Goal: Task Accomplishment & Management: Use online tool/utility

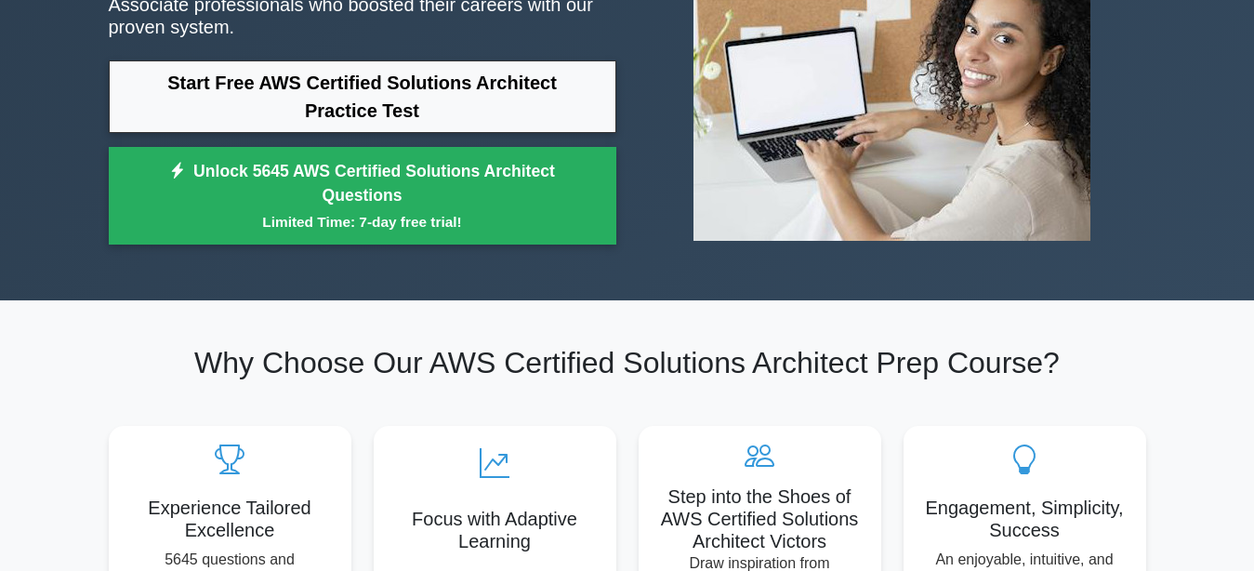
click at [318, 222] on small "Limited Time: 7-day free trial!" at bounding box center [362, 221] width 461 height 21
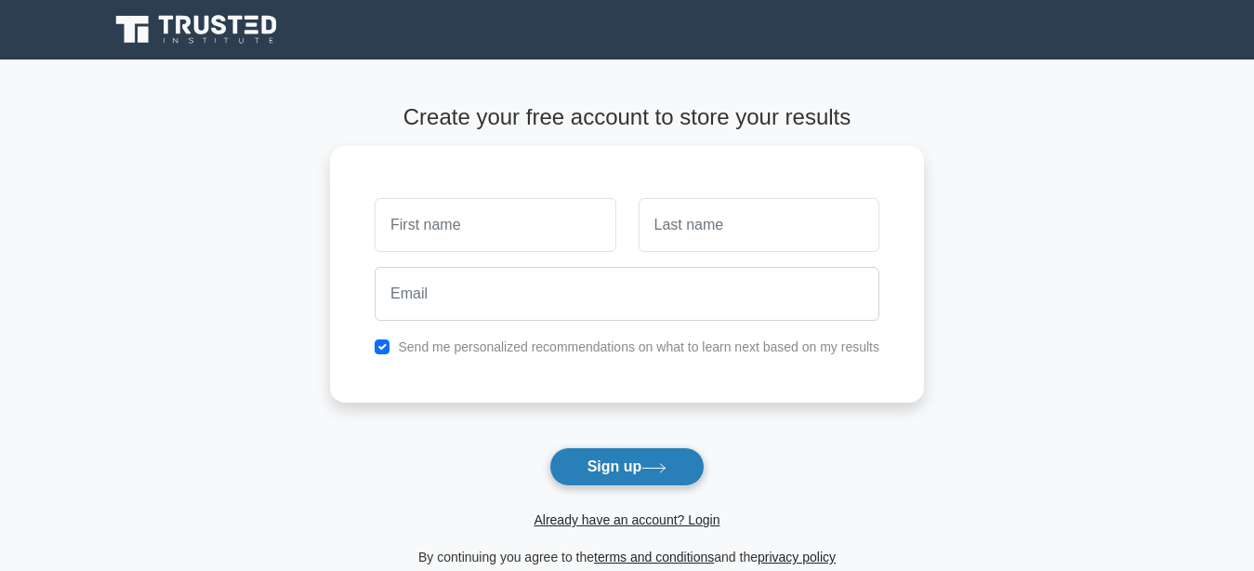
click at [631, 478] on button "Sign up" at bounding box center [628, 466] width 156 height 39
type input "r"
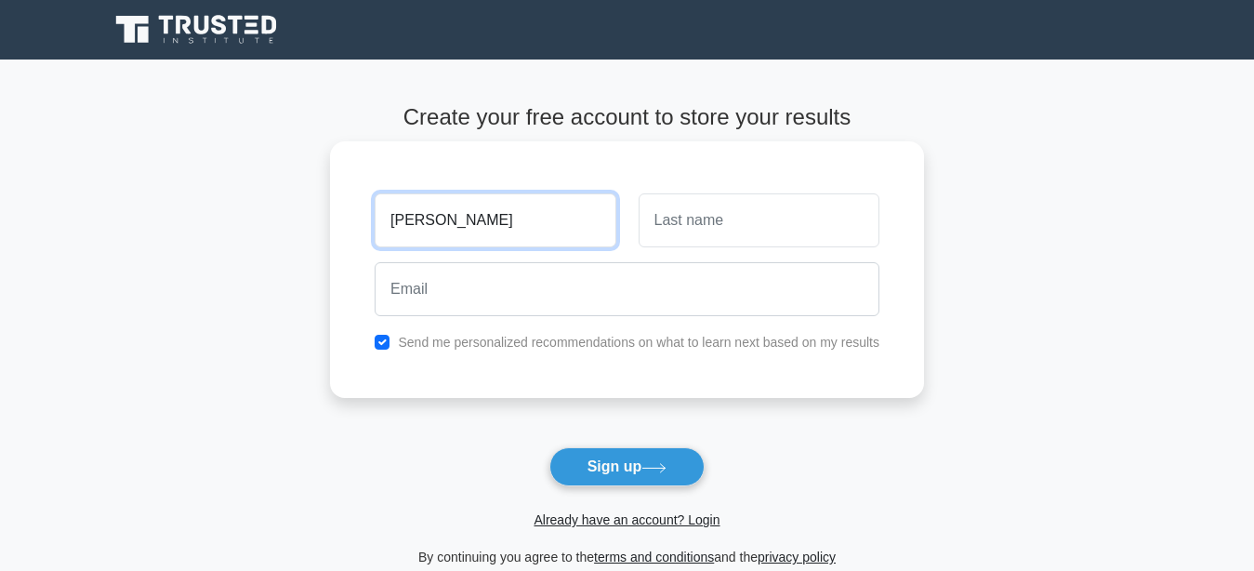
type input "Ruben"
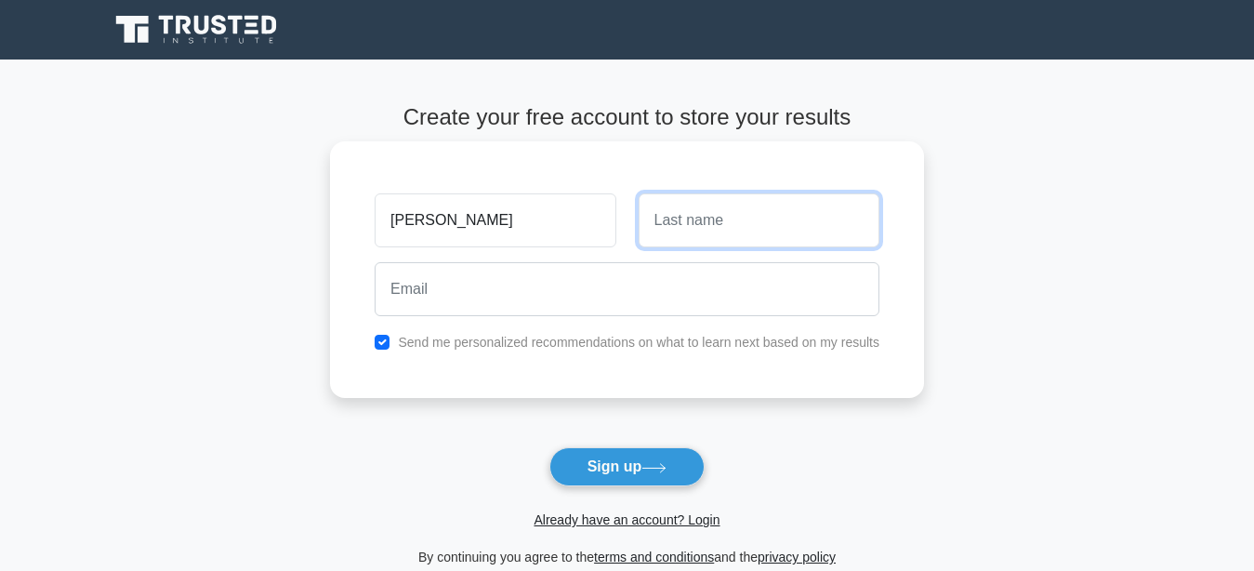
click at [776, 225] on input "text" at bounding box center [759, 220] width 241 height 54
type input "Matias"
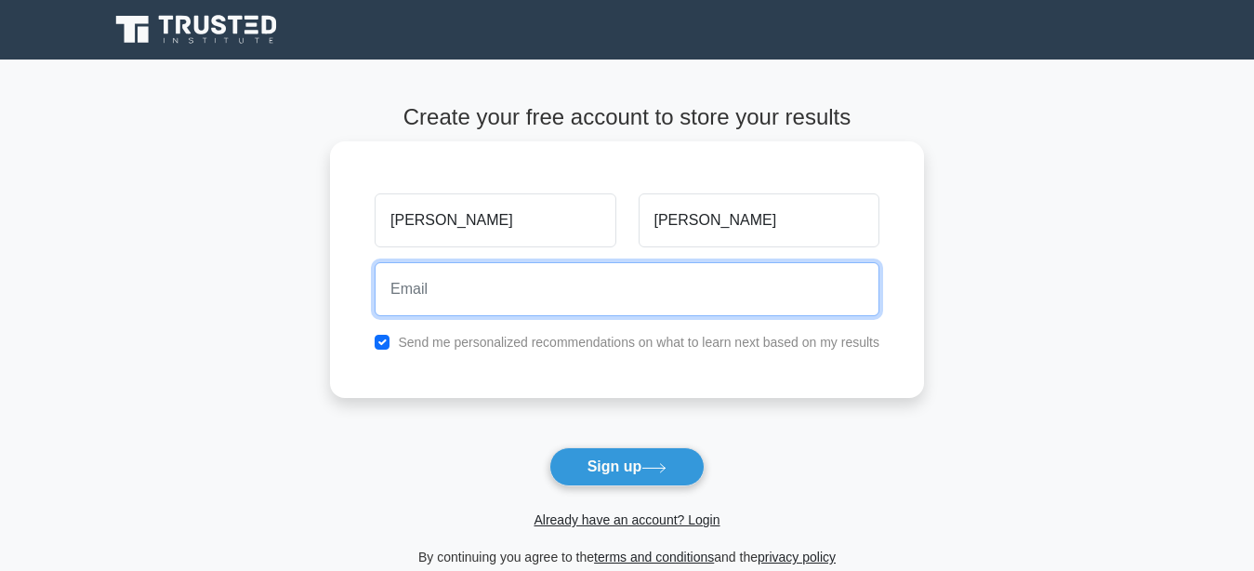
click at [623, 308] on input "email" at bounding box center [627, 289] width 505 height 54
click at [574, 283] on input "rubenmatiais0" at bounding box center [627, 289] width 505 height 54
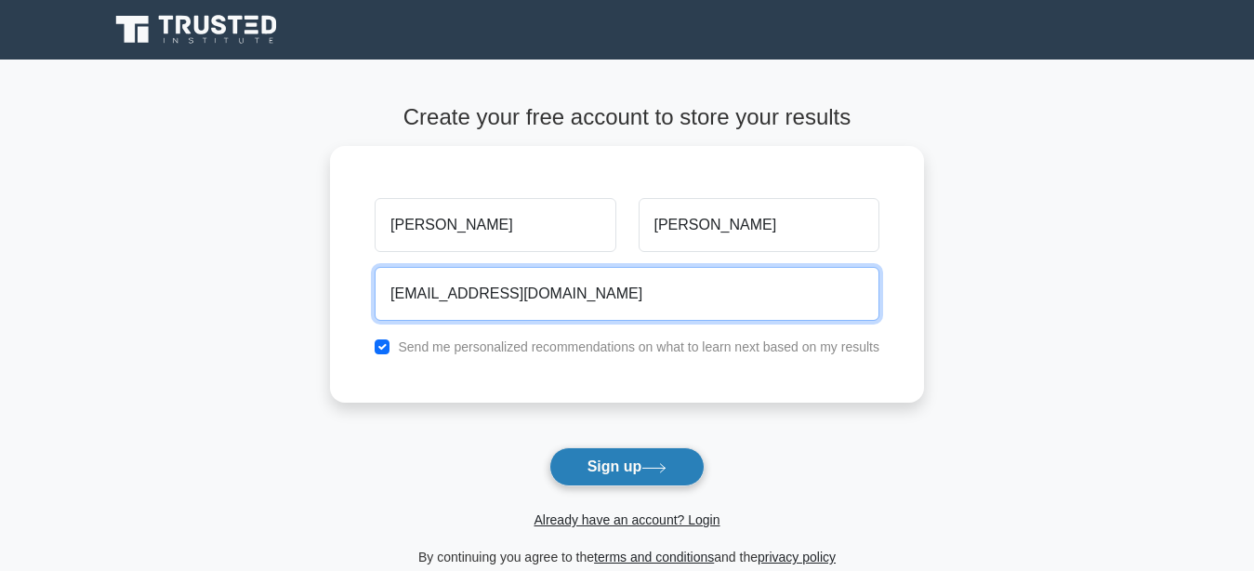
type input "rubenmatiais0@gmail.com"
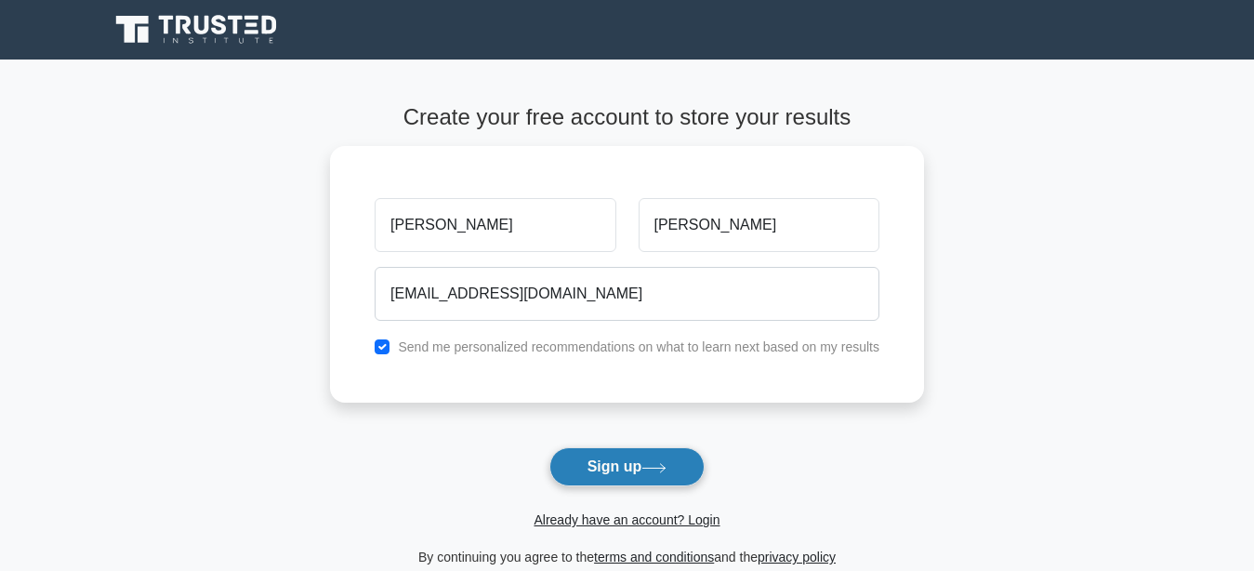
click at [588, 467] on button "Sign up" at bounding box center [628, 466] width 156 height 39
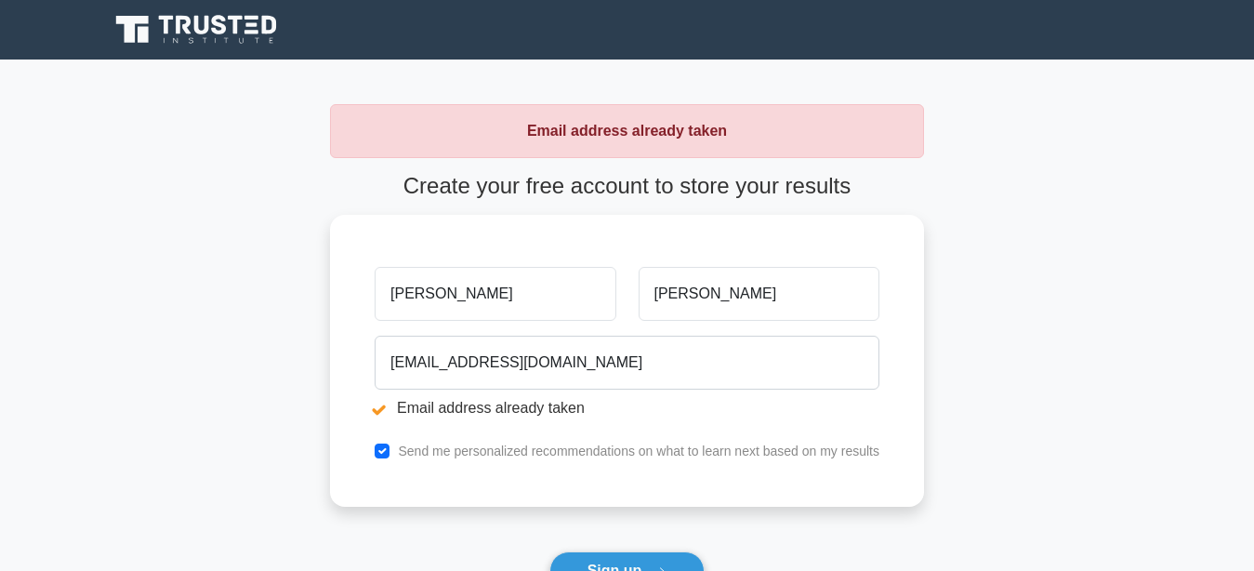
scroll to position [352, 0]
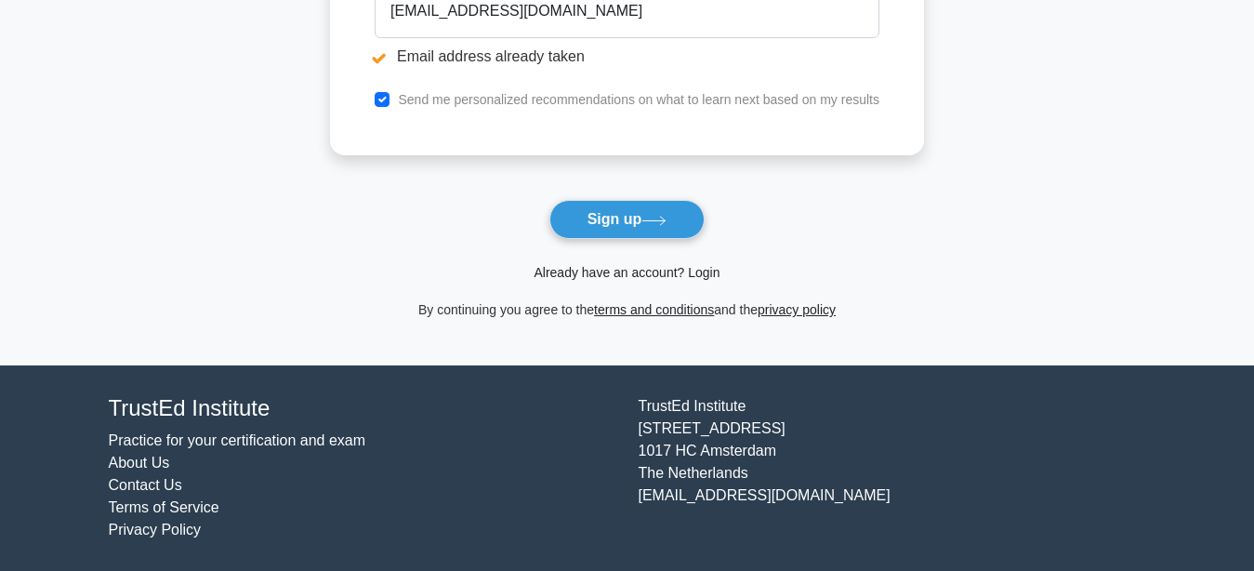
click at [577, 272] on link "Already have an account? Login" at bounding box center [627, 272] width 186 height 15
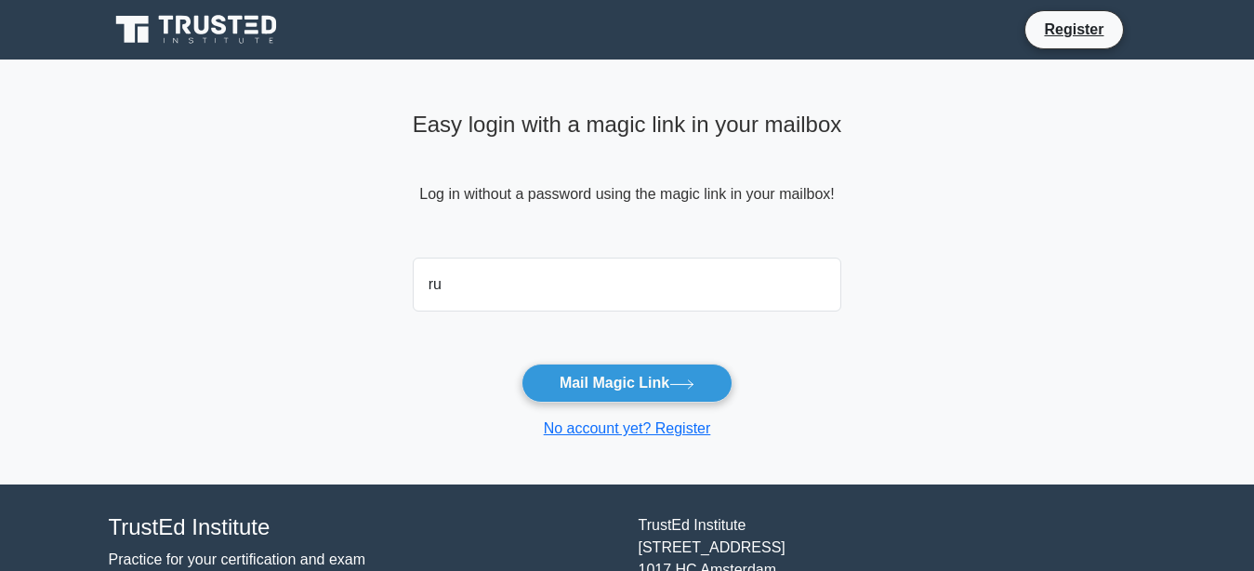
click at [522, 364] on button "Mail Magic Link" at bounding box center [627, 383] width 211 height 39
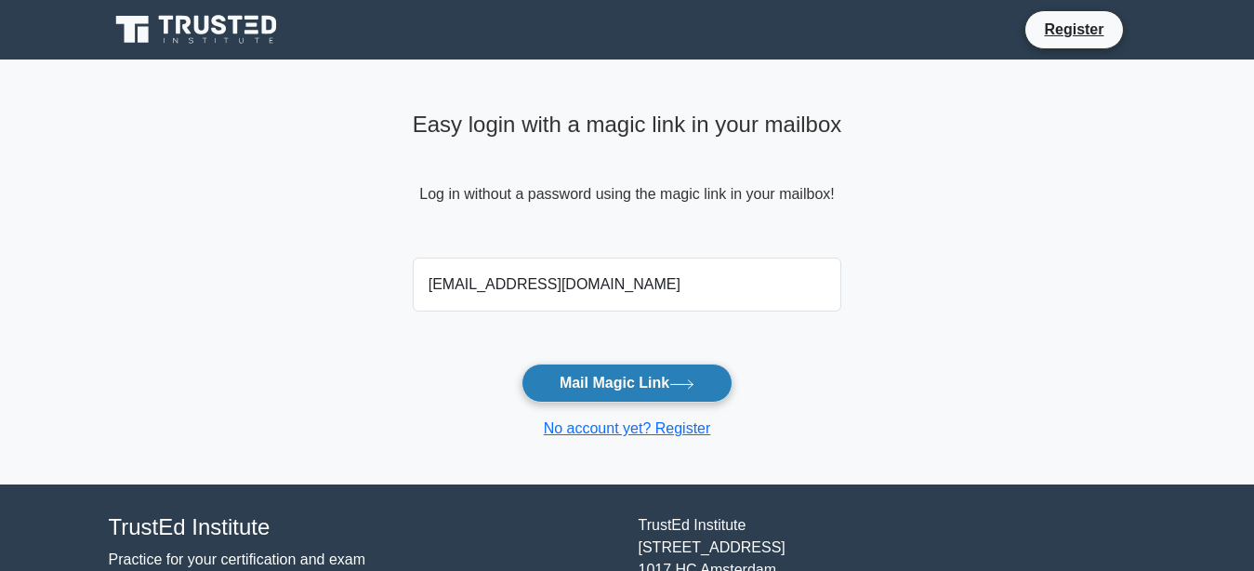
type input "[EMAIL_ADDRESS][DOMAIN_NAME]"
click at [629, 372] on button "Mail Magic Link" at bounding box center [627, 383] width 211 height 39
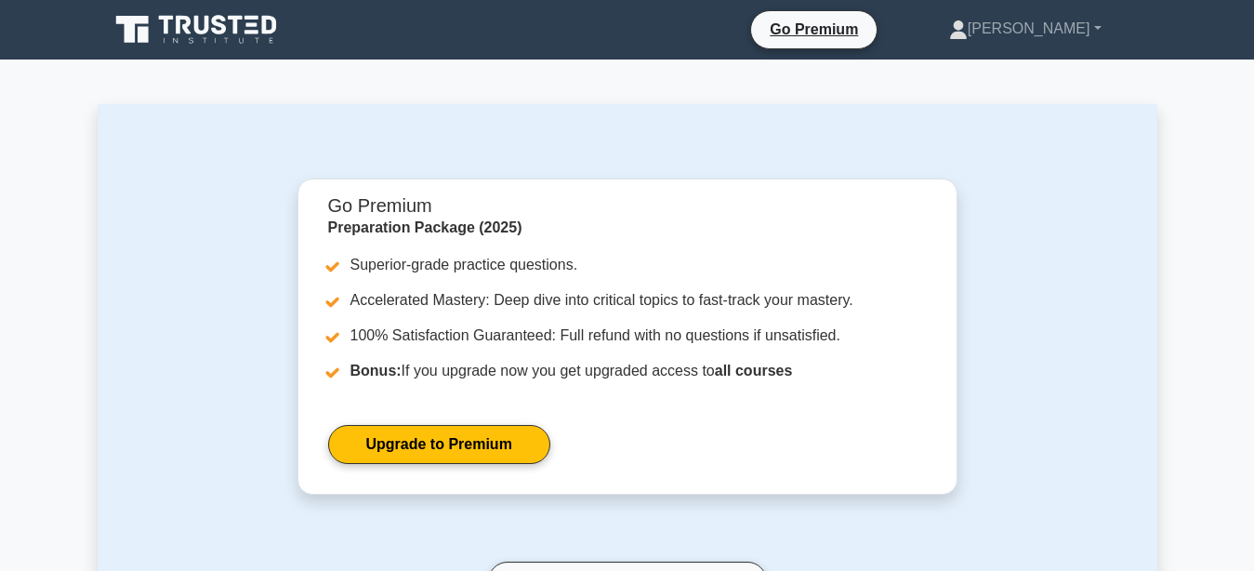
click at [211, 15] on icon at bounding box center [198, 29] width 179 height 35
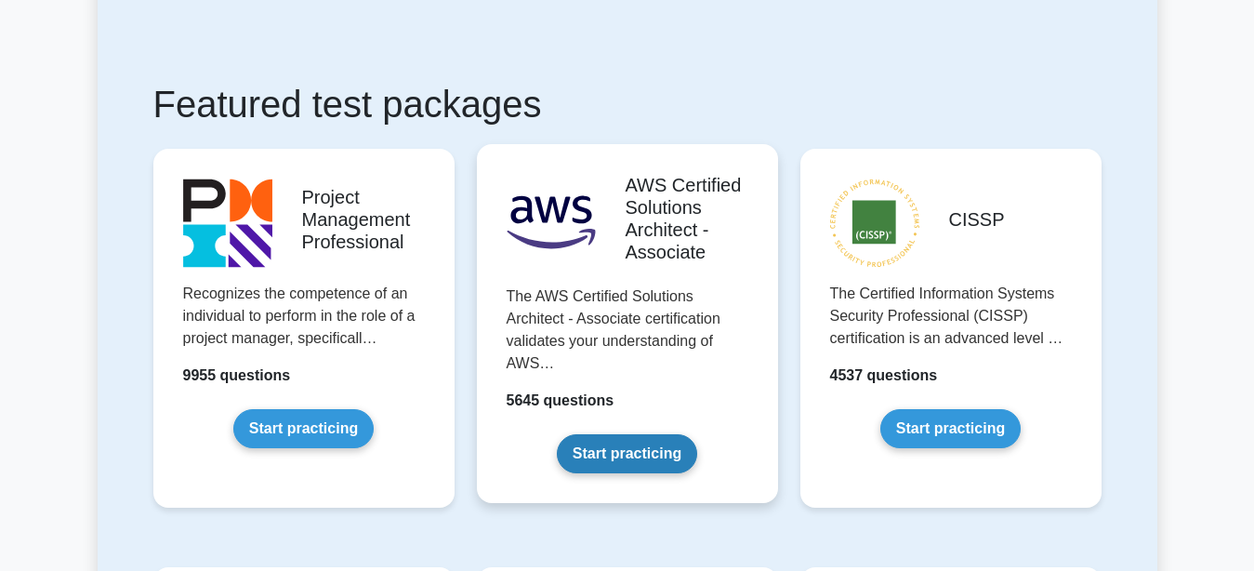
scroll to position [285, 0]
click at [629, 441] on link "Start practicing" at bounding box center [627, 453] width 140 height 39
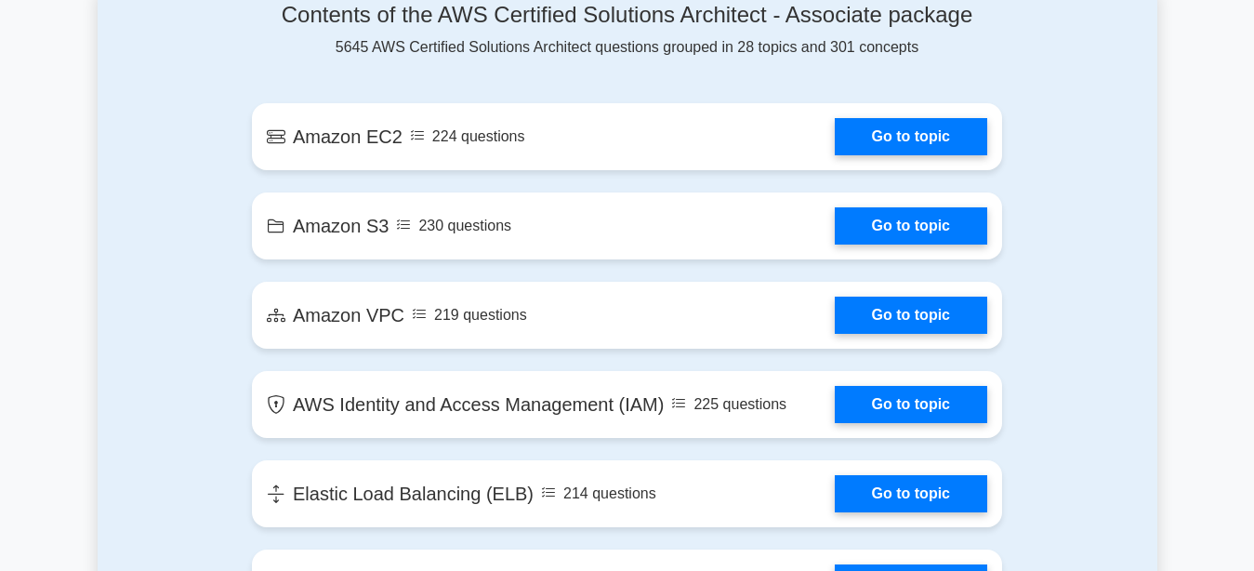
scroll to position [1233, 0]
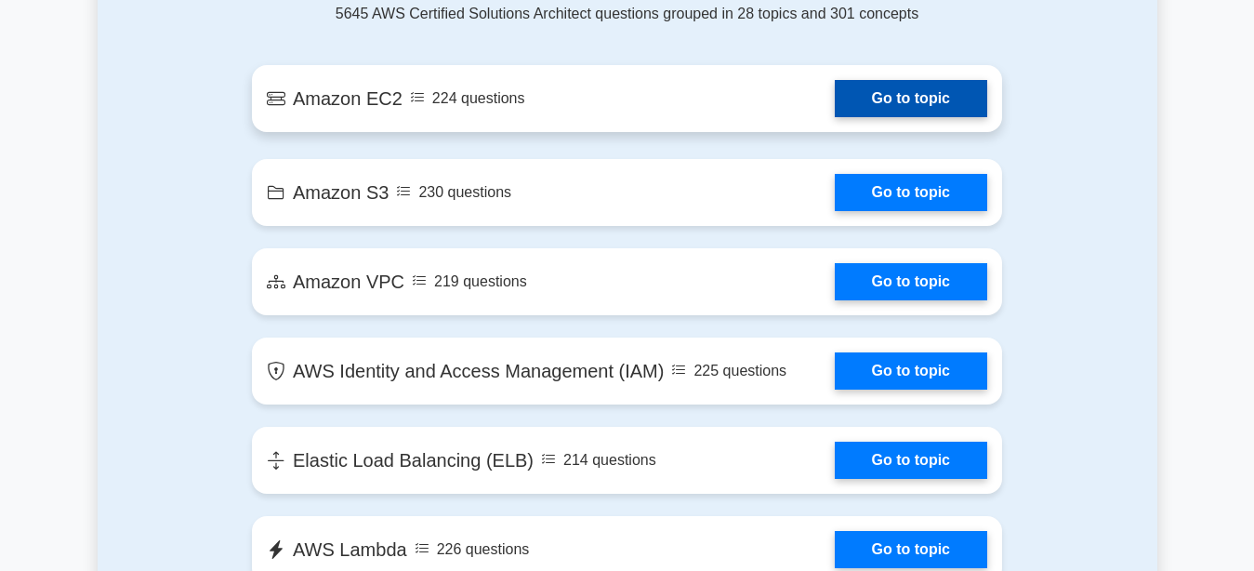
click at [857, 99] on link "Go to topic" at bounding box center [911, 98] width 153 height 37
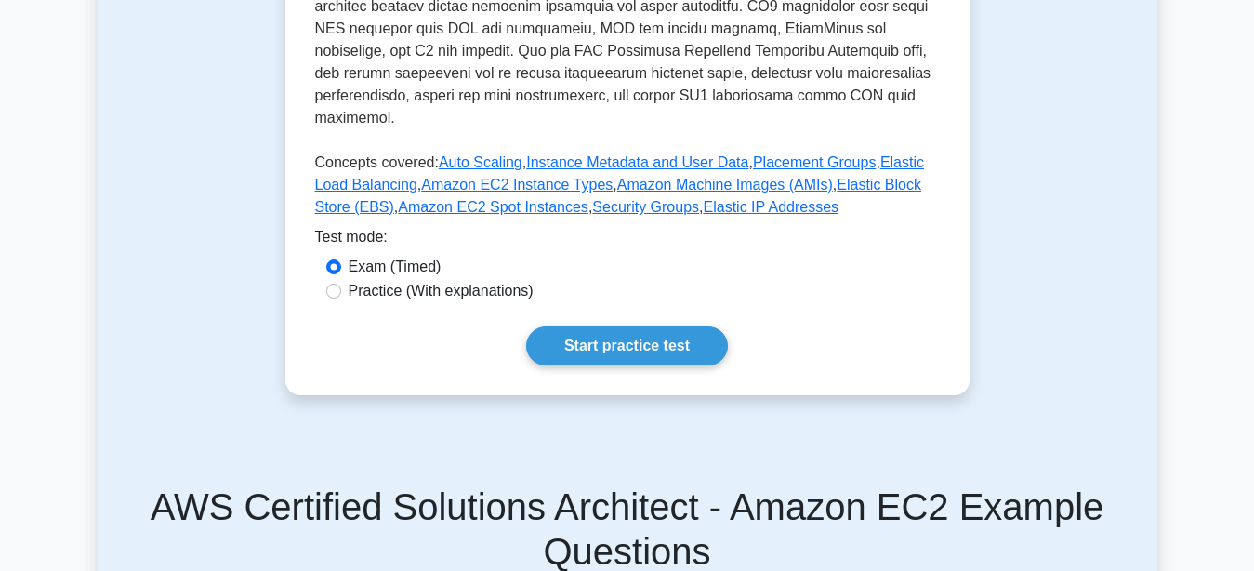
scroll to position [759, 0]
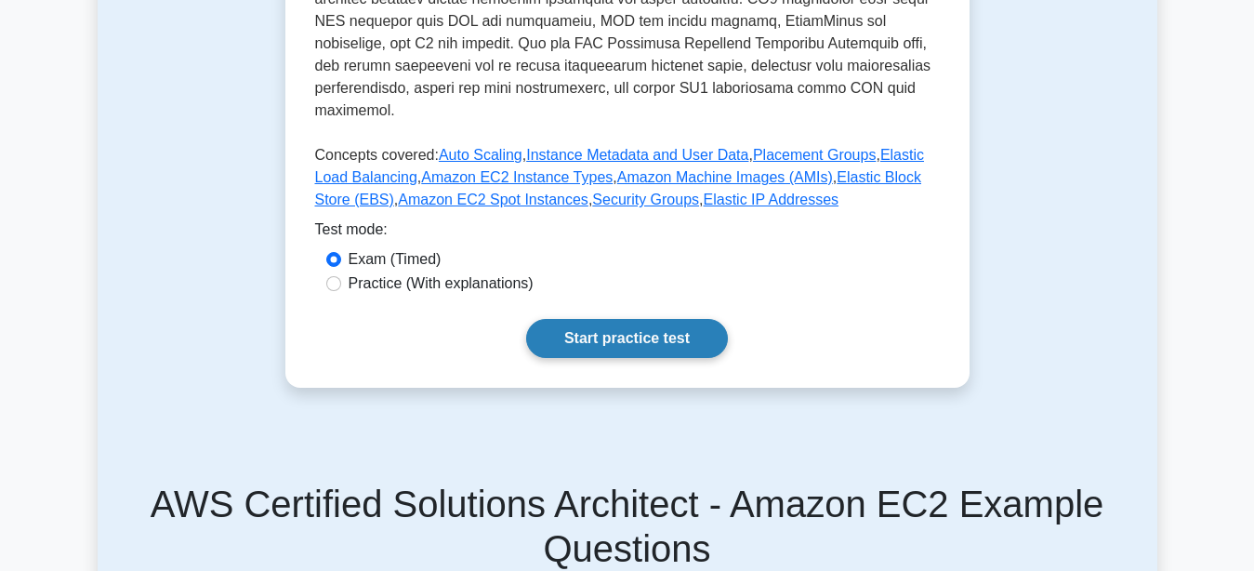
click at [640, 319] on link "Start practice test" at bounding box center [627, 338] width 202 height 39
